Goal: Transaction & Acquisition: Purchase product/service

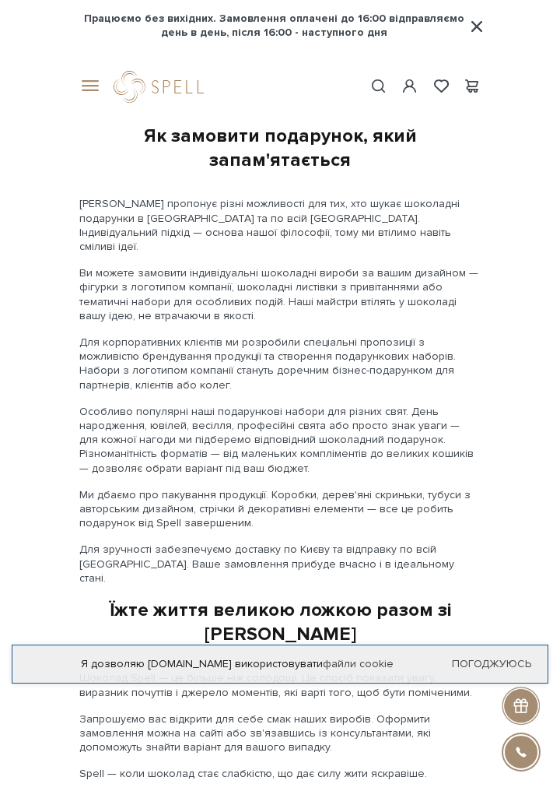
scroll to position [2751, 0]
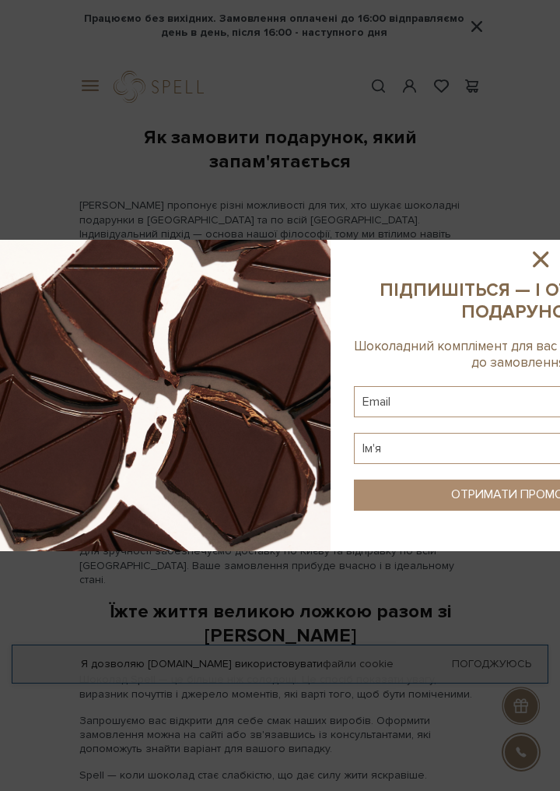
click at [118, 90] on div at bounding box center [280, 395] width 560 height 791
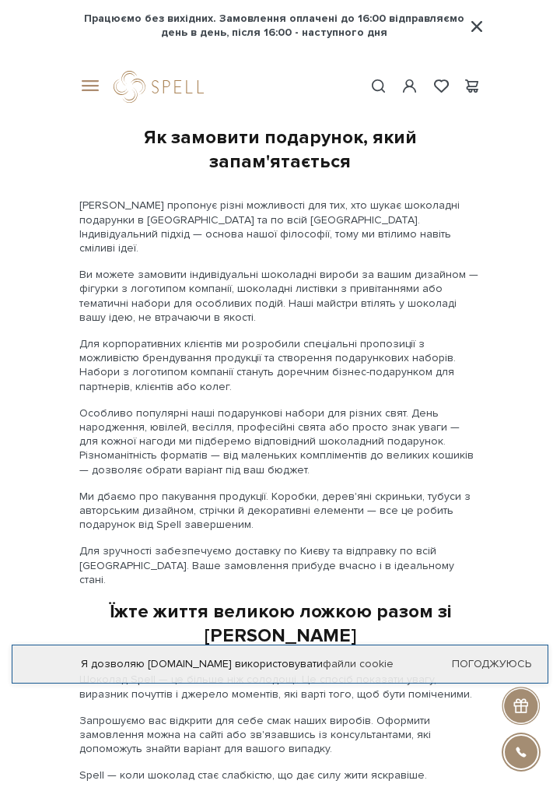
click at [95, 104] on div "#Колекція до Дня Народження #печиво #набір цукерок" at bounding box center [280, 86] width 420 height 57
click at [87, 91] on span at bounding box center [87, 86] width 16 height 14
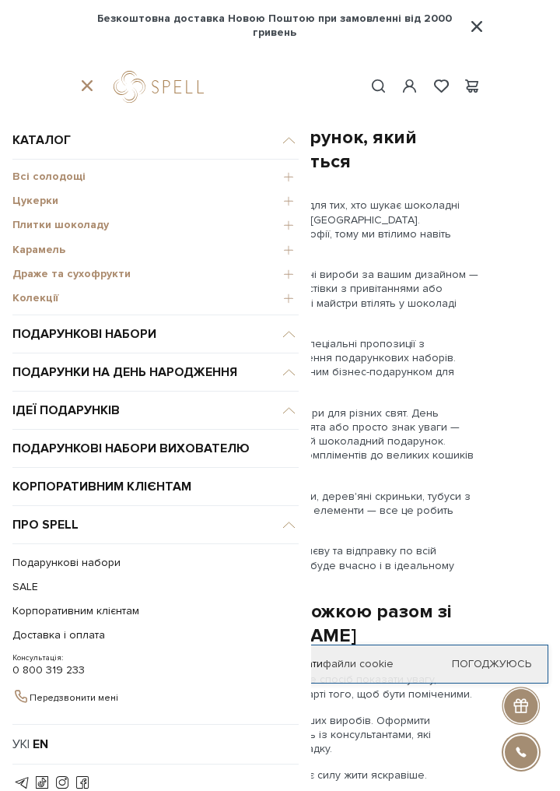
click at [285, 223] on span "Плитки шоколаду" at bounding box center [155, 225] width 286 height 14
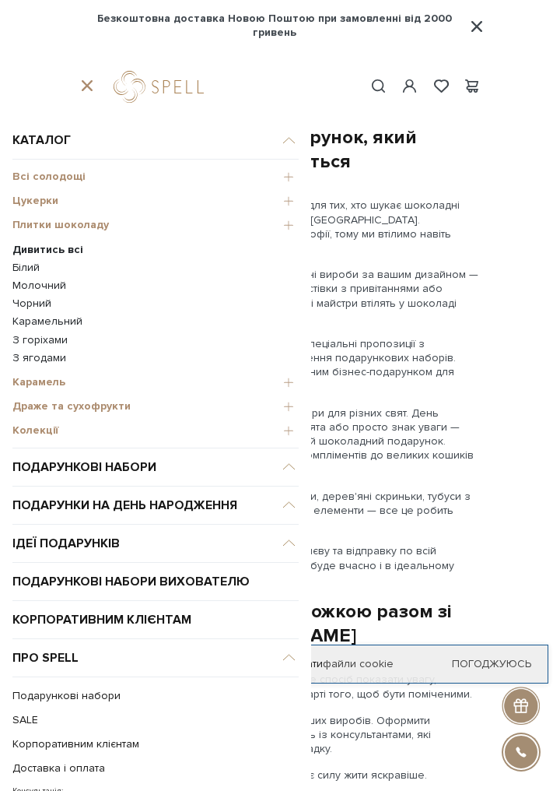
click at [48, 289] on link "Молочний" at bounding box center [155, 286] width 286 height 14
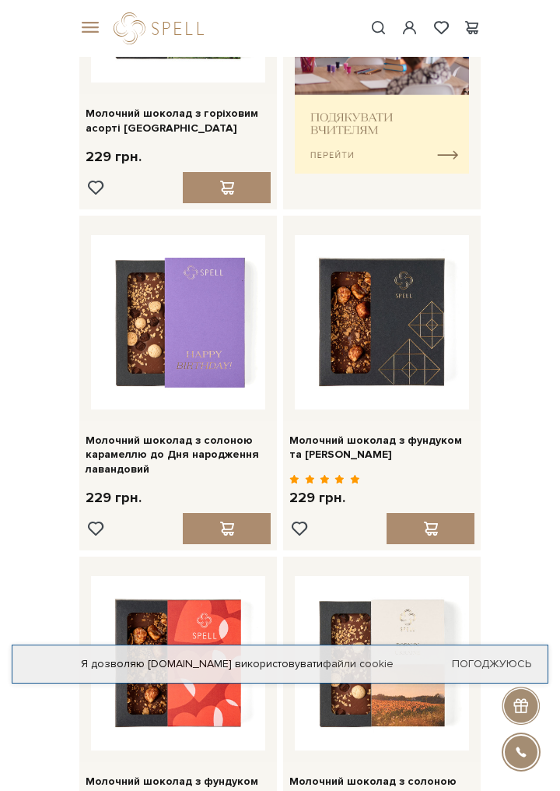
scroll to position [606, 0]
